Goal: Complete application form: Complete application form

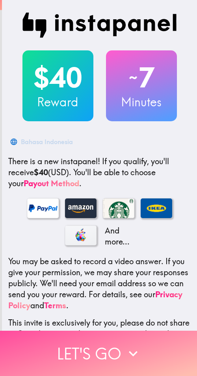
drag, startPoint x: 69, startPoint y: 344, endPoint x: 196, endPoint y: 346, distance: 126.5
click at [74, 344] on button "Let's go" at bounding box center [98, 353] width 197 height 45
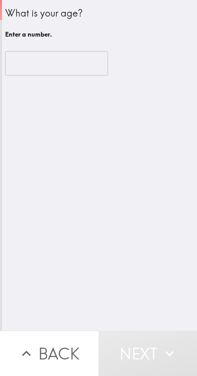
drag, startPoint x: 37, startPoint y: 65, endPoint x: 44, endPoint y: 80, distance: 16.8
click at [37, 65] on input "number" at bounding box center [56, 63] width 103 height 24
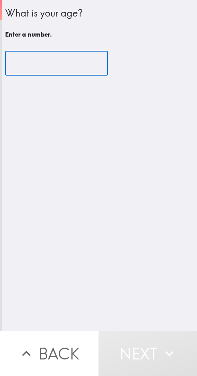
paste input "46"
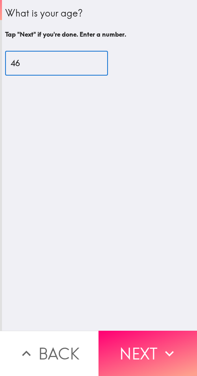
type input "46"
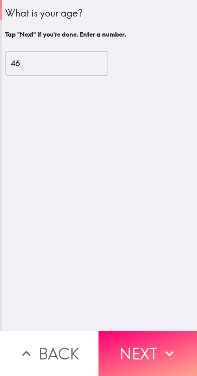
drag, startPoint x: 149, startPoint y: 348, endPoint x: 32, endPoint y: 345, distance: 117.1
click at [147, 348] on button "Next" at bounding box center [148, 353] width 99 height 45
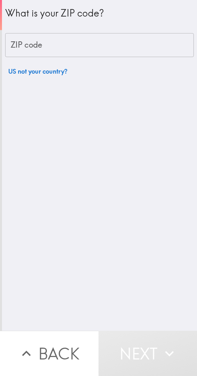
click at [63, 46] on input "ZIP code" at bounding box center [99, 45] width 189 height 24
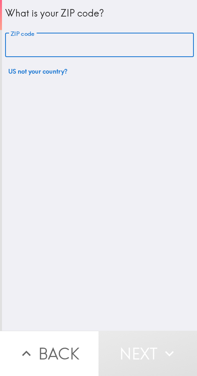
paste input "33612"
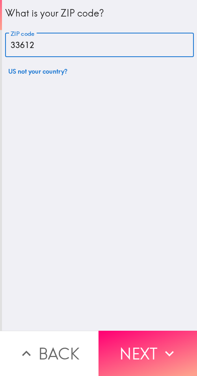
type input "33612"
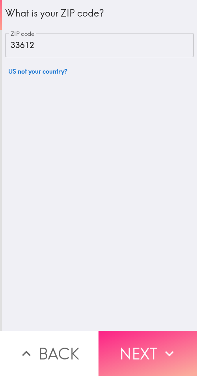
click at [132, 348] on button "Next" at bounding box center [148, 353] width 99 height 45
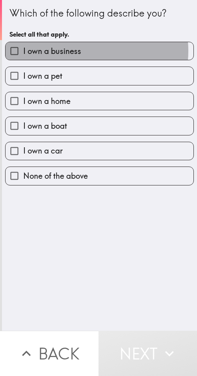
click at [80, 51] on label "I own a business" at bounding box center [100, 51] width 188 height 18
click at [23, 51] on input "I own a business" at bounding box center [15, 51] width 18 height 18
checkbox input "true"
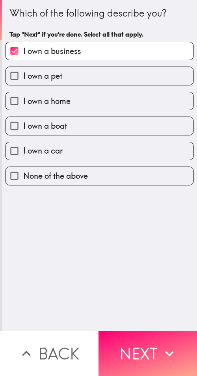
click at [161, 345] on icon "button" at bounding box center [169, 353] width 17 height 17
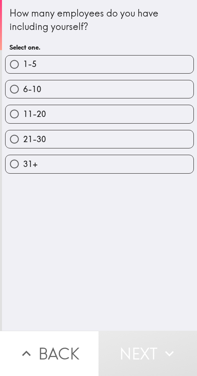
click at [101, 152] on div "31+" at bounding box center [96, 161] width 195 height 25
click at [104, 140] on label "21-30" at bounding box center [100, 139] width 188 height 18
click at [23, 140] on input "21-30" at bounding box center [15, 139] width 18 height 18
radio input "true"
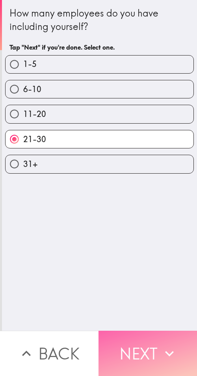
click at [132, 342] on button "Next" at bounding box center [148, 353] width 99 height 45
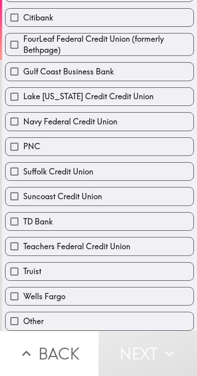
scroll to position [128, 0]
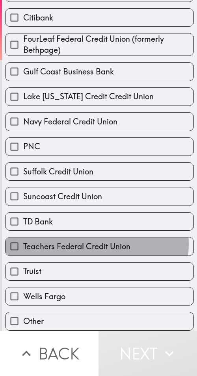
drag, startPoint x: 93, startPoint y: 238, endPoint x: 137, endPoint y: 236, distance: 44.2
click at [95, 241] on span "Teachers Federal Credit Union" at bounding box center [76, 246] width 107 height 11
click at [23, 238] on input "Teachers Federal Credit Union" at bounding box center [15, 247] width 18 height 18
checkbox input "true"
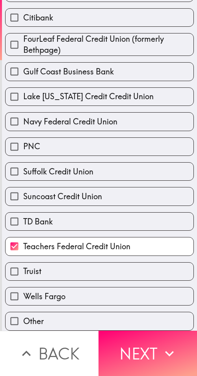
click at [141, 350] on button "Next" at bounding box center [148, 353] width 99 height 45
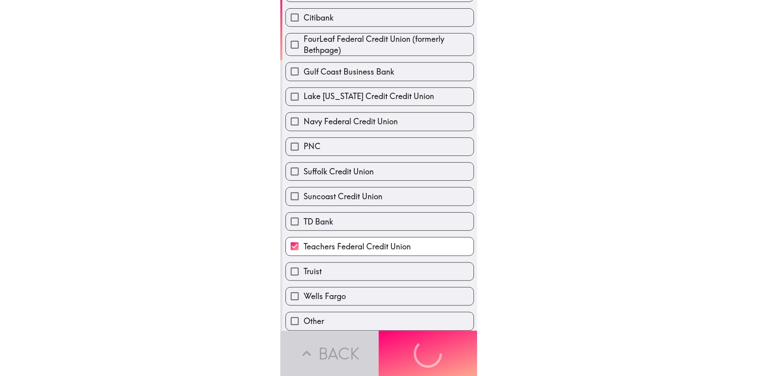
scroll to position [0, 0]
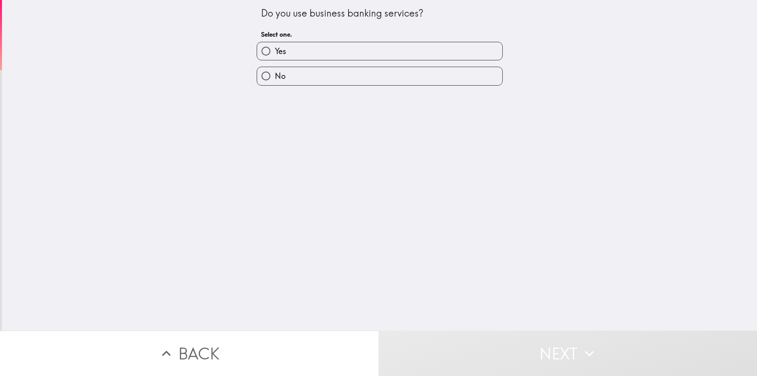
click at [197, 51] on label "Yes" at bounding box center [379, 51] width 245 height 18
click at [197, 51] on input "Yes" at bounding box center [266, 51] width 18 height 18
radio input "true"
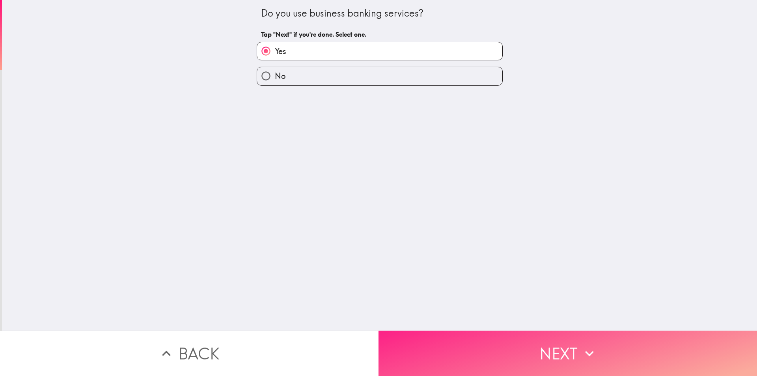
click at [197, 352] on button "Next" at bounding box center [567, 352] width 378 height 45
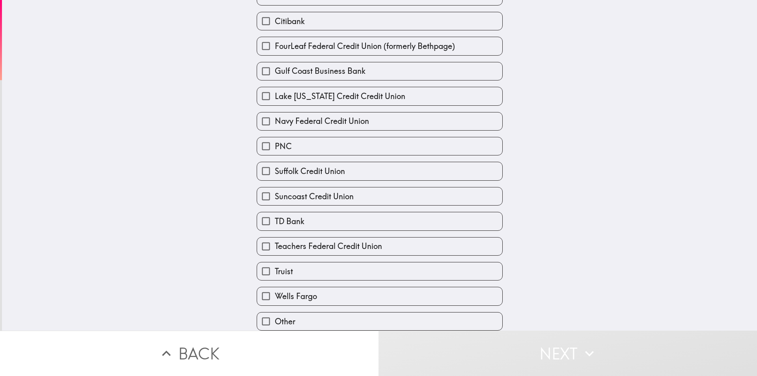
scroll to position [124, 0]
click at [197, 245] on span "Teachers Federal Credit Union" at bounding box center [328, 245] width 107 height 11
click at [197, 245] on input "Teachers Federal Credit Union" at bounding box center [266, 246] width 18 height 18
checkbox input "true"
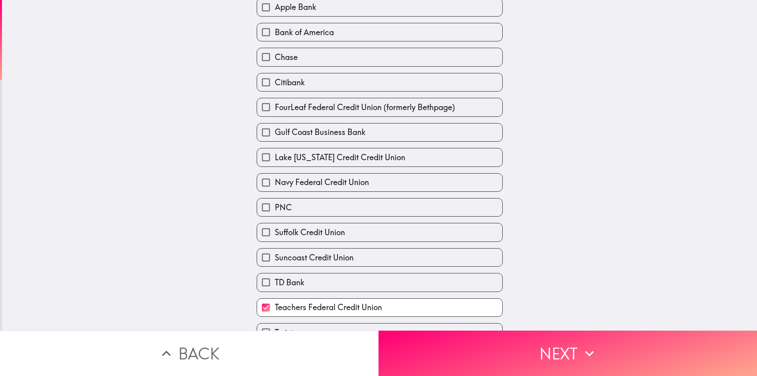
scroll to position [45, 0]
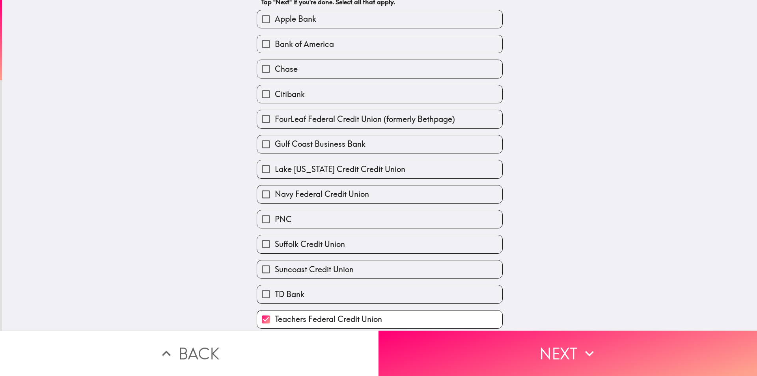
drag, startPoint x: 337, startPoint y: 99, endPoint x: 337, endPoint y: 58, distance: 41.8
click at [197, 98] on label "Citibank" at bounding box center [379, 94] width 245 height 18
click at [197, 98] on input "Citibank" at bounding box center [266, 94] width 18 height 18
checkbox input "true"
click at [197, 42] on label "Bank of America" at bounding box center [379, 44] width 245 height 18
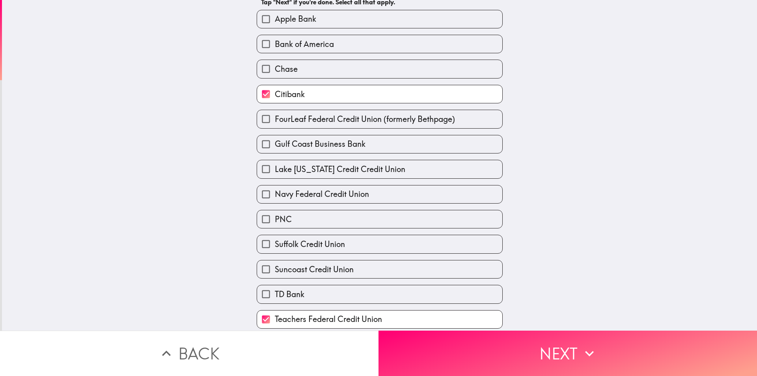
click at [197, 42] on input "Bank of America" at bounding box center [266, 44] width 18 height 18
checkbox input "true"
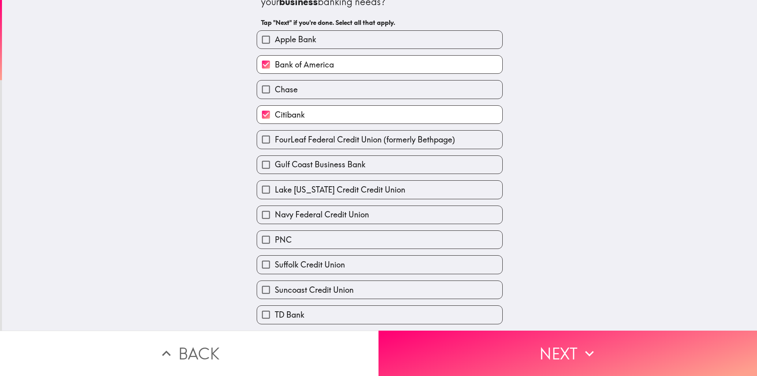
scroll to position [124, 0]
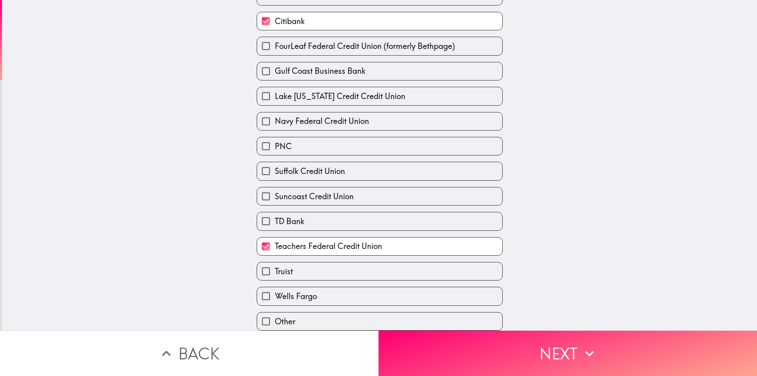
click at [197, 344] on button "Next" at bounding box center [567, 352] width 378 height 45
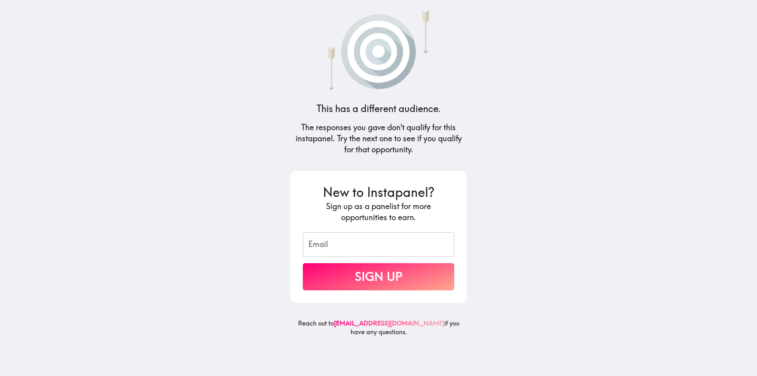
click at [197, 103] on main "This has a different audience. The responses you gave don't qualify for this in…" at bounding box center [378, 188] width 757 height 376
